Goal: Transaction & Acquisition: Subscribe to service/newsletter

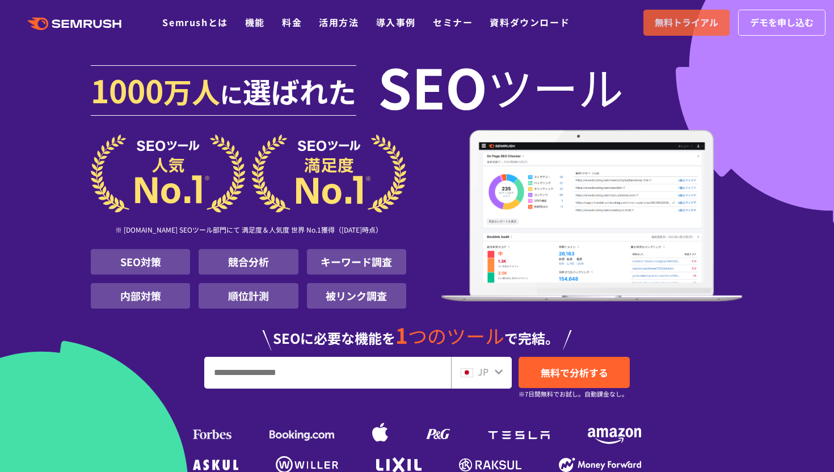
click at [668, 12] on link "無料トライアル" at bounding box center [686, 23] width 86 height 26
click at [324, 103] on span "選ばれた" at bounding box center [299, 90] width 113 height 41
click at [177, 20] on link "Semrushとは" at bounding box center [194, 22] width 65 height 14
